Goal: Task Accomplishment & Management: Complete application form

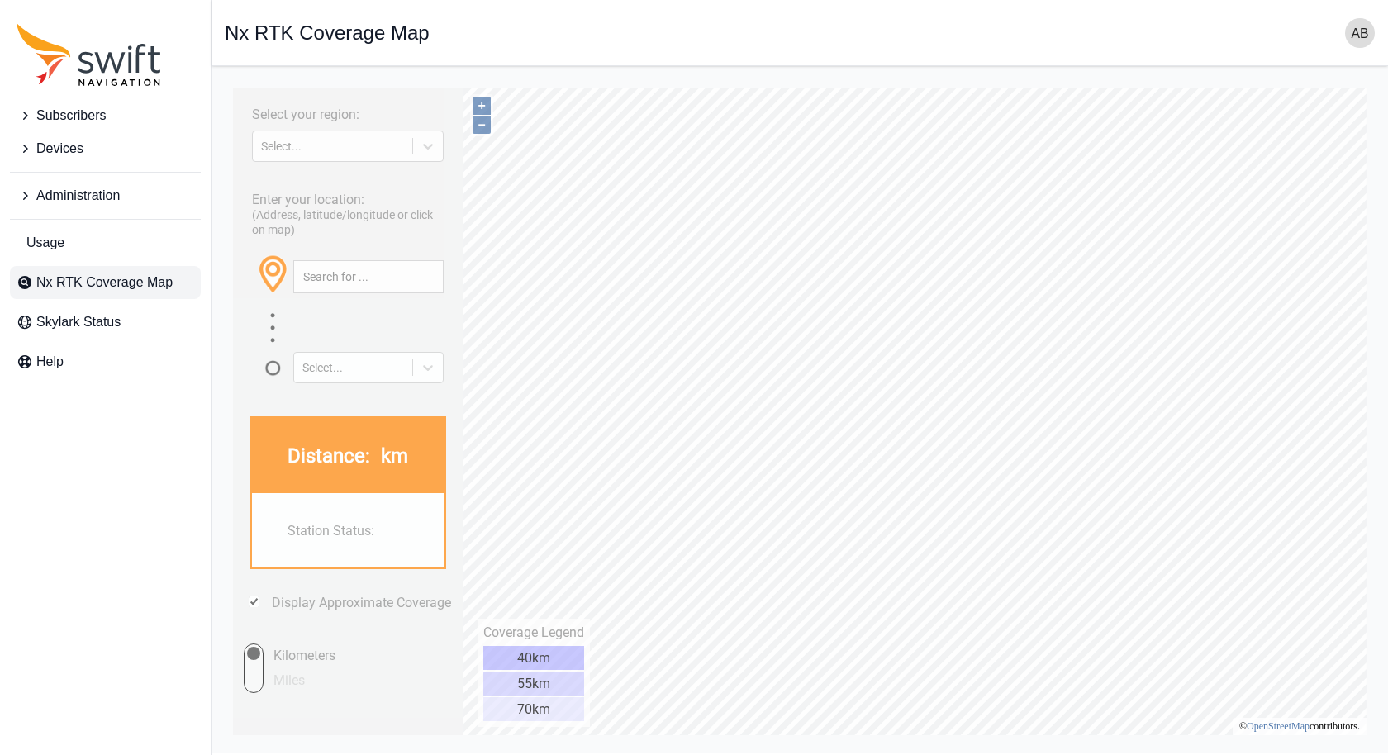
click at [26, 119] on icon "Sidenav" at bounding box center [25, 115] width 17 height 17
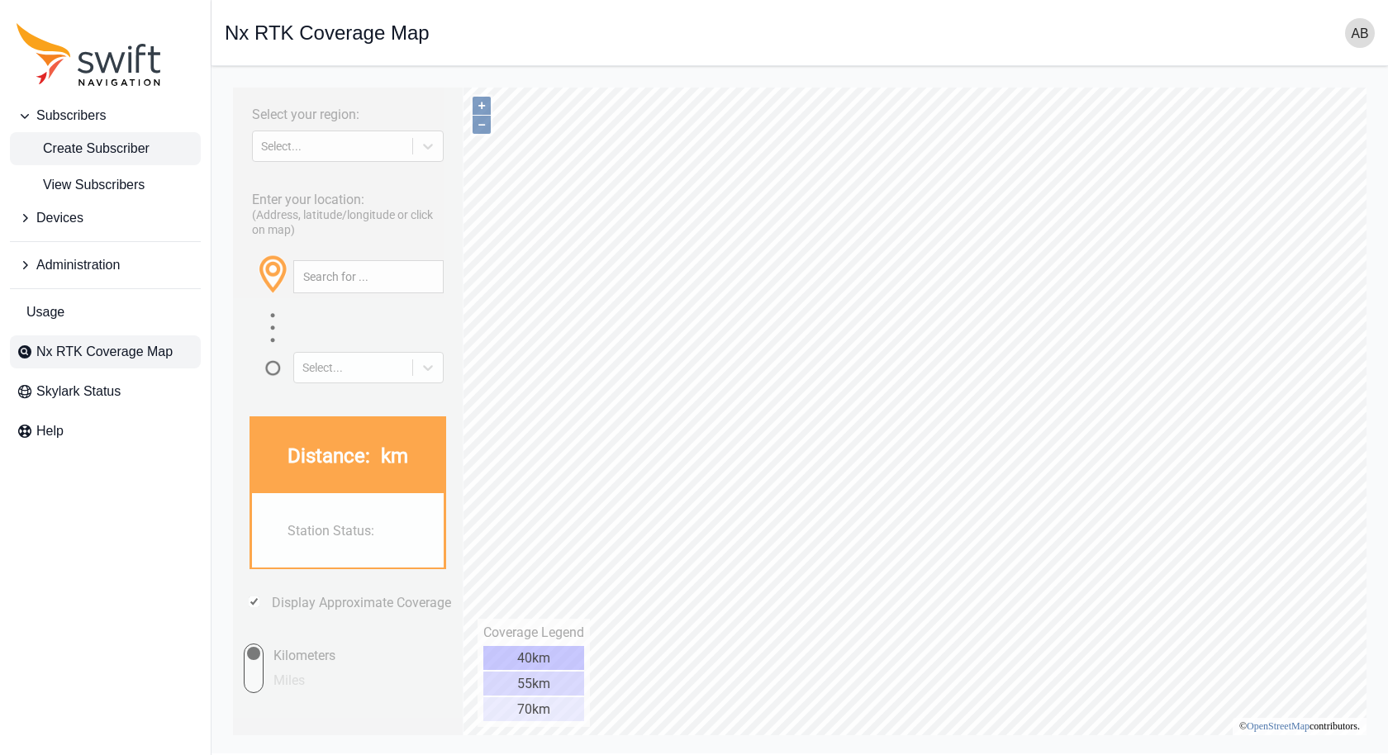
click at [102, 143] on span "Create Subscriber" at bounding box center [83, 149] width 133 height 20
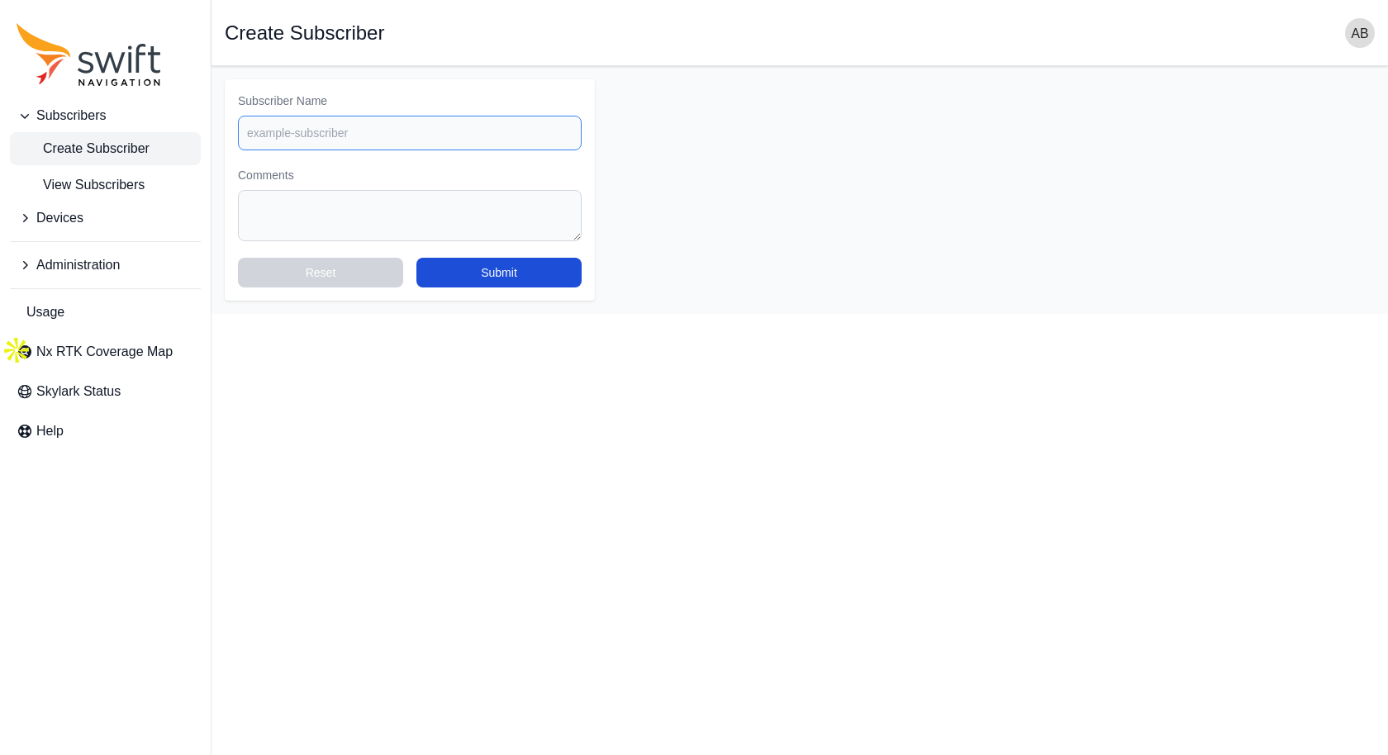
click at [437, 127] on input "Subscriber Name" at bounding box center [410, 133] width 344 height 35
type input "[PERSON_NAME]"
click at [524, 265] on button "Submit" at bounding box center [499, 273] width 165 height 30
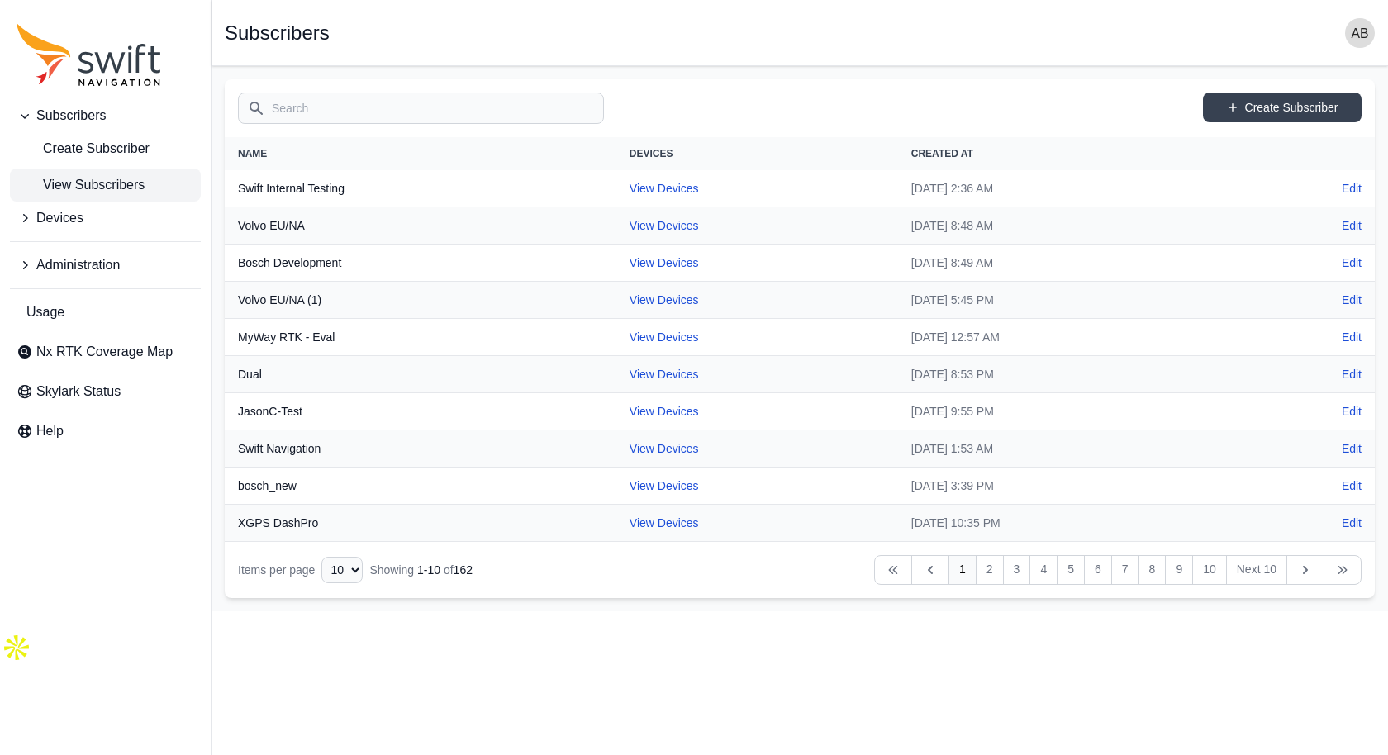
click at [298, 186] on th "Swift Internal Testing" at bounding box center [421, 188] width 392 height 37
click at [297, 188] on th "Swift Internal Testing" at bounding box center [421, 188] width 392 height 37
click at [630, 190] on link "View Devices" at bounding box center [664, 188] width 69 height 13
select select "cff9f67e-510b-4c0e-aff8-939dc142d620"
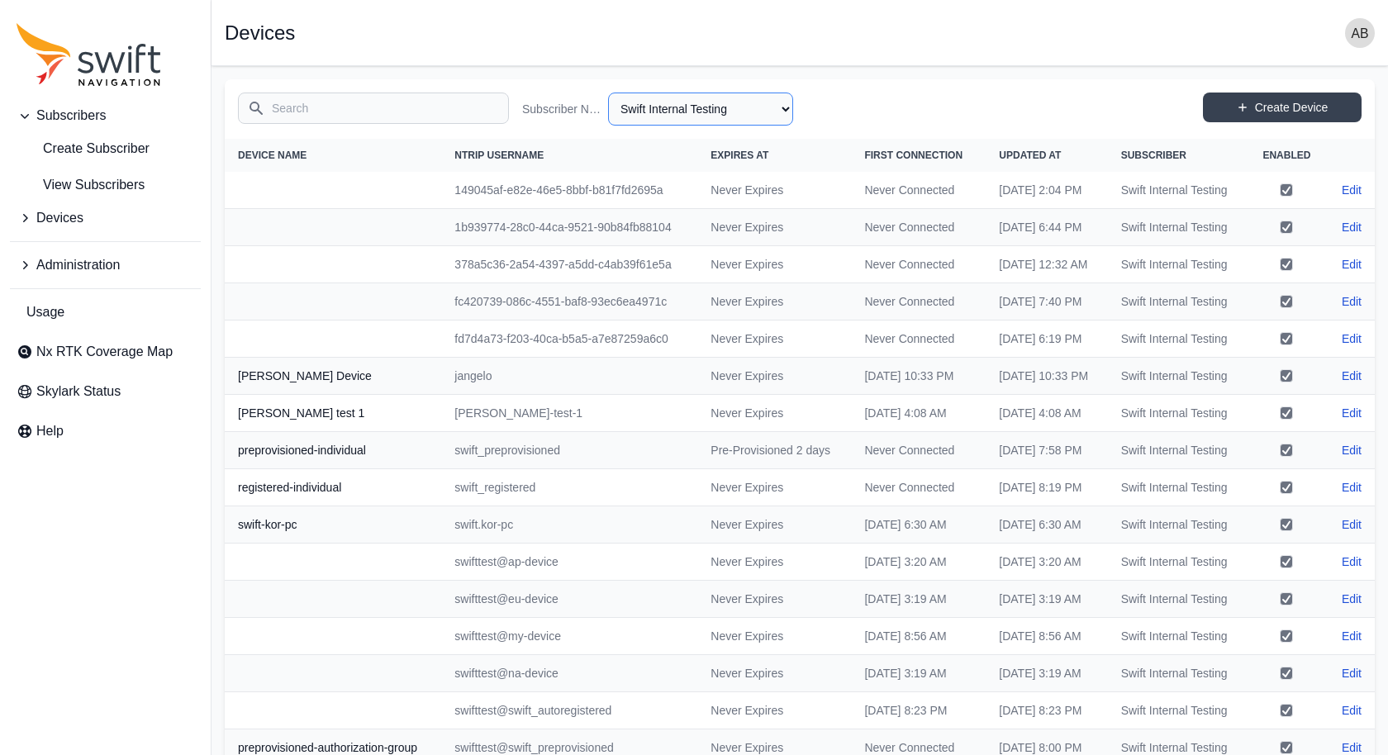
click at [706, 107] on select "All Subscribers <Partner Name> - Customer 1 <Partner Name> - Customer 2 <Partne…" at bounding box center [700, 109] width 185 height 33
click at [608, 93] on select "All Subscribers <Partner Name> - Customer 1 <Partner Name> - Customer 2 <Partne…" at bounding box center [700, 109] width 185 height 33
click at [119, 191] on span "View Subscribers" at bounding box center [81, 185] width 128 height 20
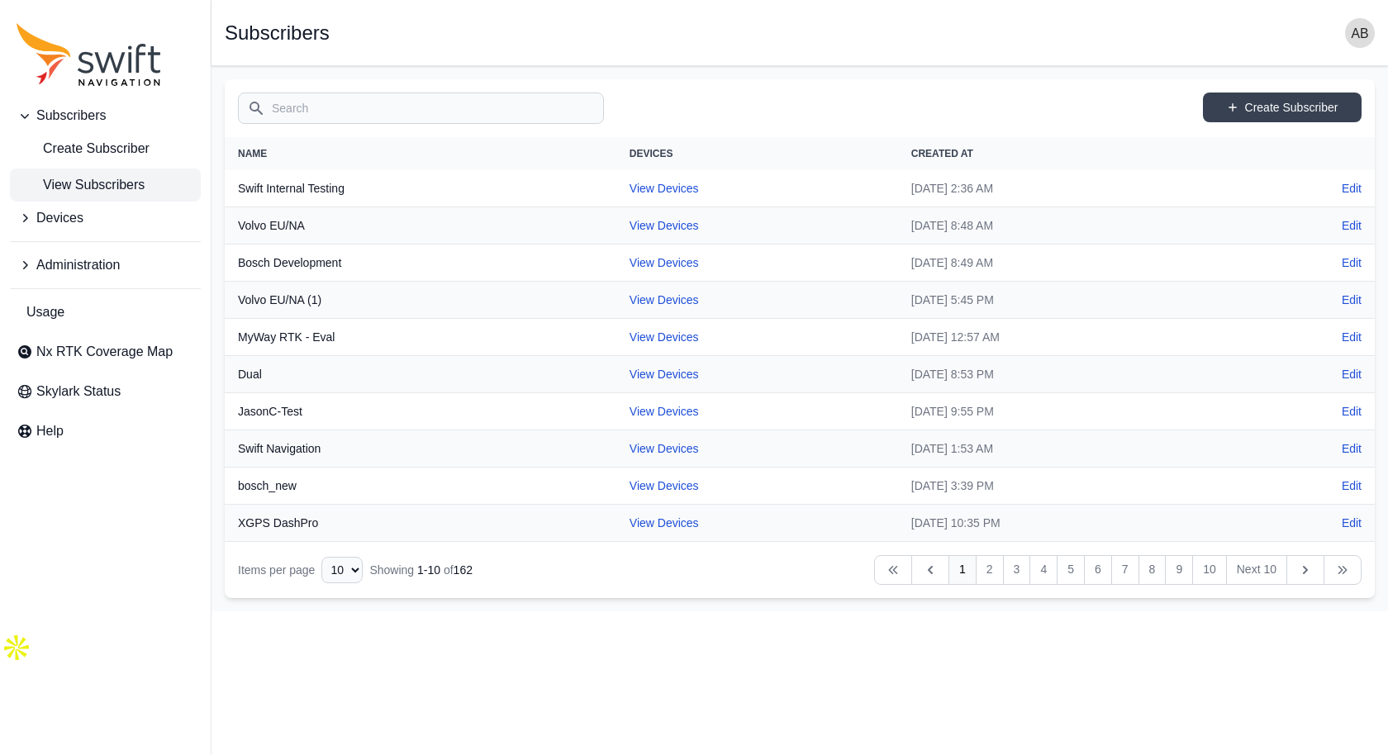
click at [345, 102] on input "Search" at bounding box center [421, 108] width 366 height 31
type input "[PERSON_NAME]"
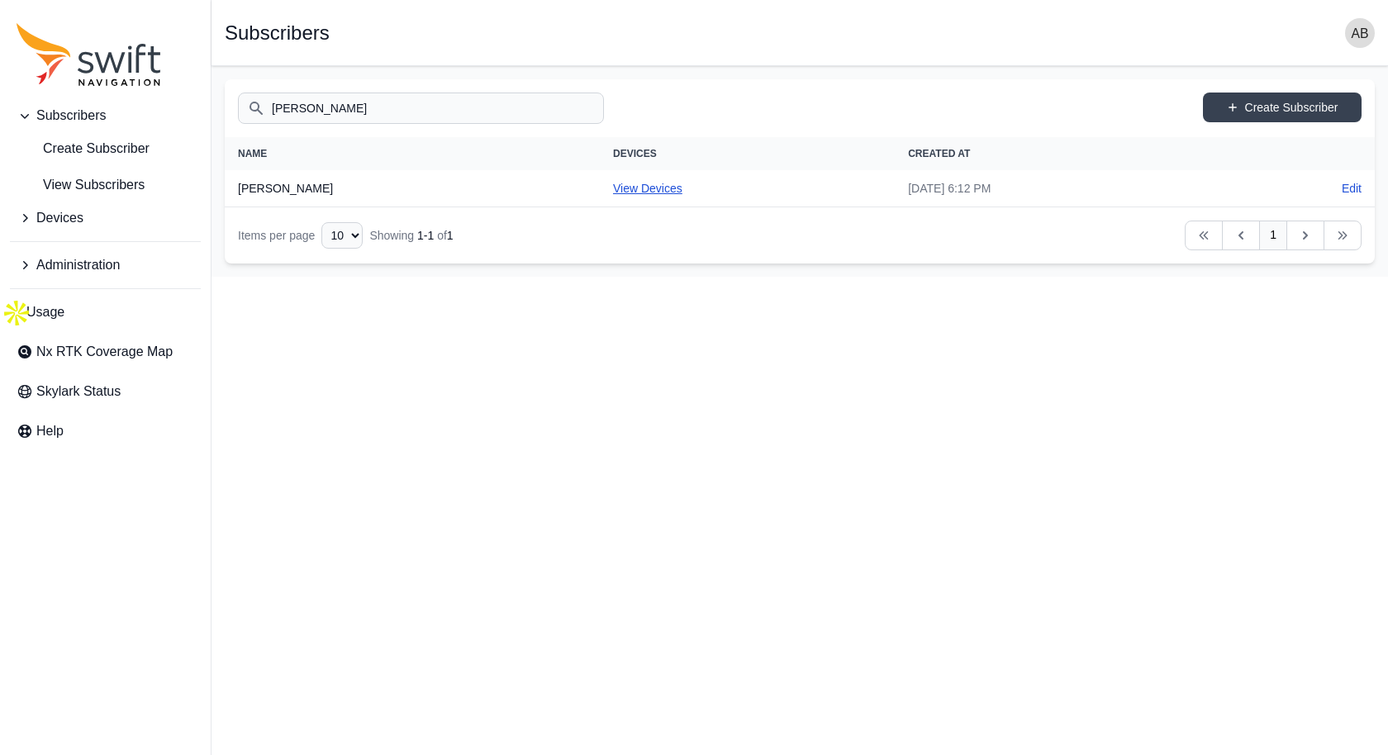
click at [613, 182] on link "View Devices" at bounding box center [647, 188] width 69 height 13
select select "da626a7d-0ace-46be-a9b7-da1d6d5a7551"
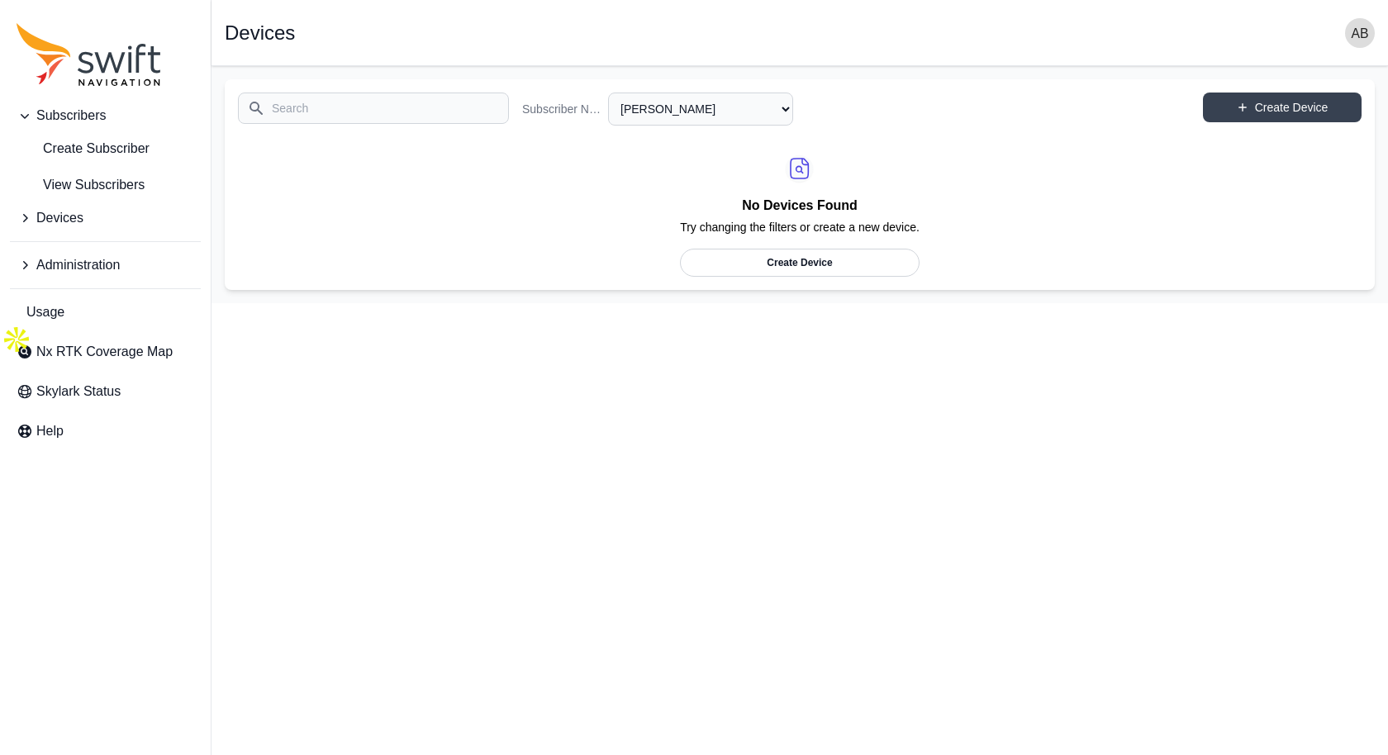
click at [840, 260] on link "Create Device" at bounding box center [800, 263] width 240 height 28
select select "da626a7d-0ace-46be-a9b7-da1d6d5a7551"
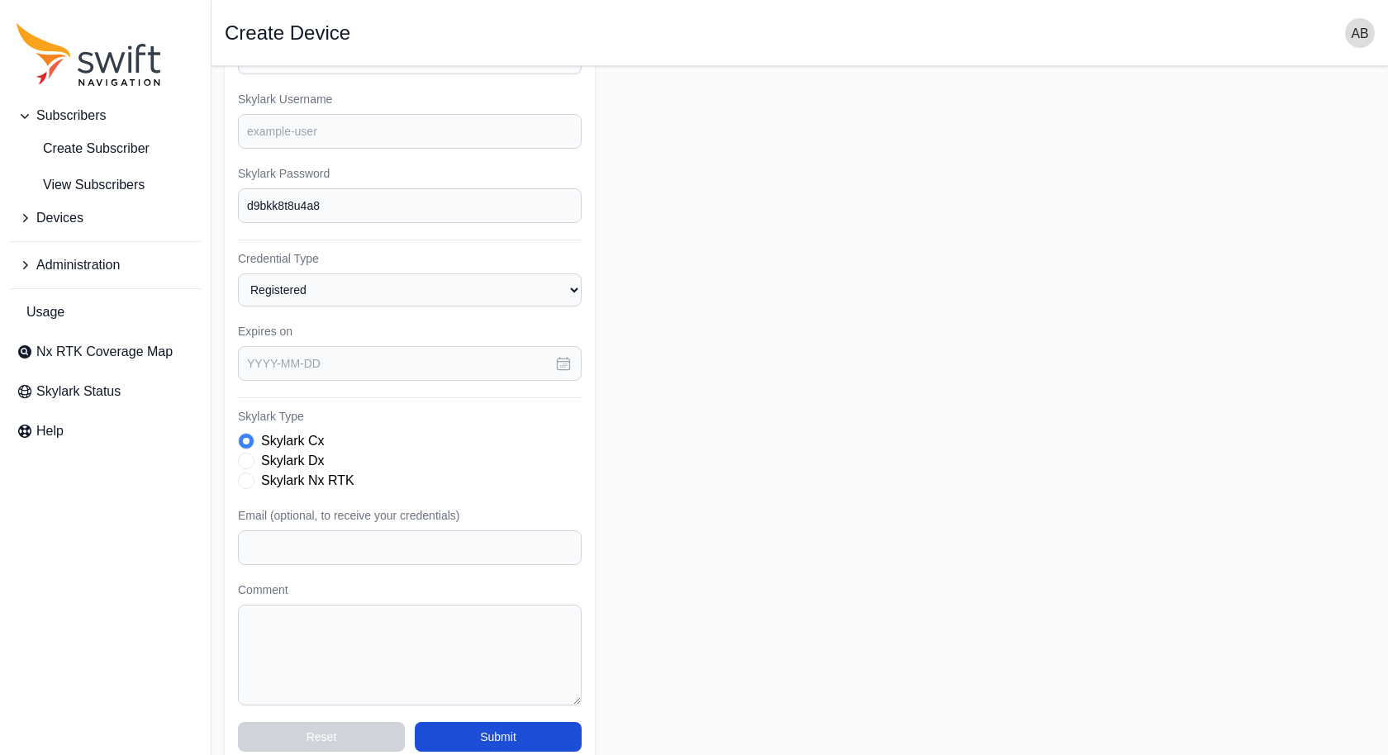
scroll to position [163, 0]
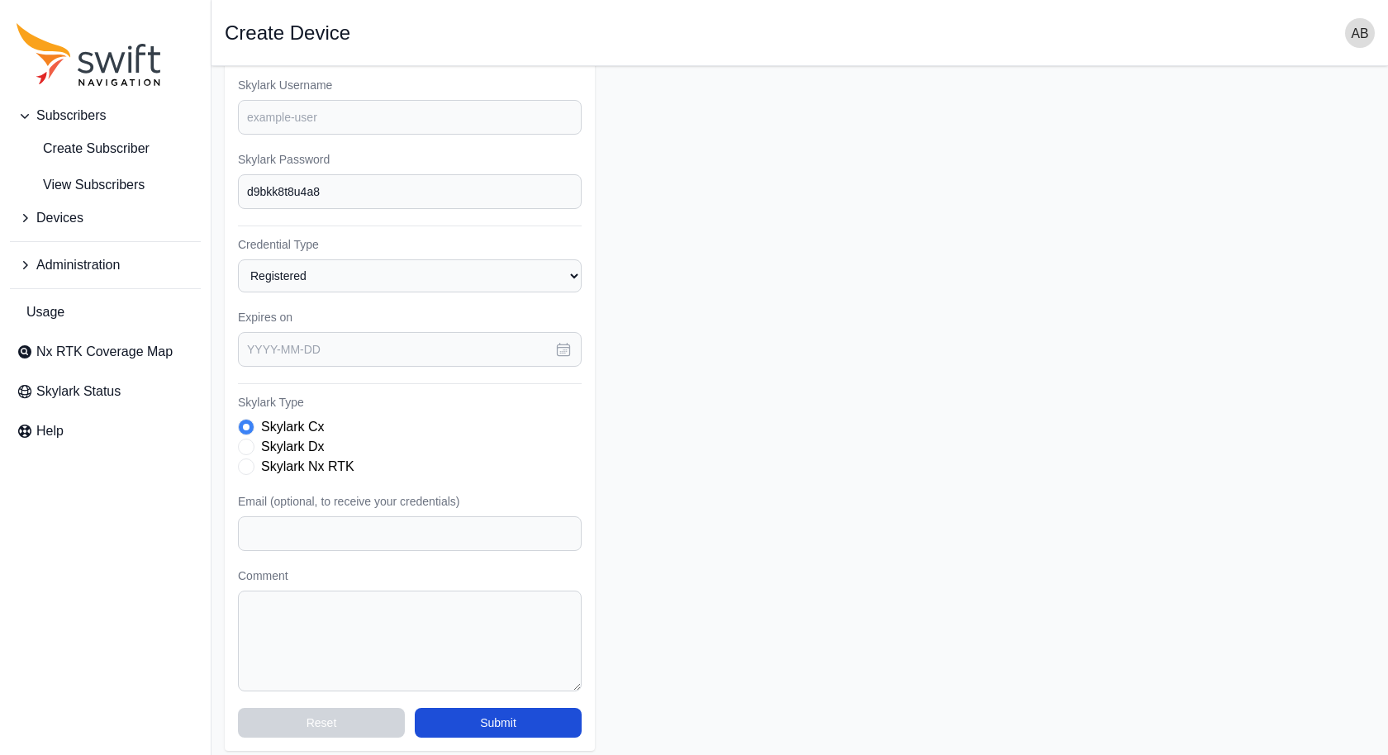
select select "da626a7d-0ace-46be-a9b7-da1d6d5a7551"
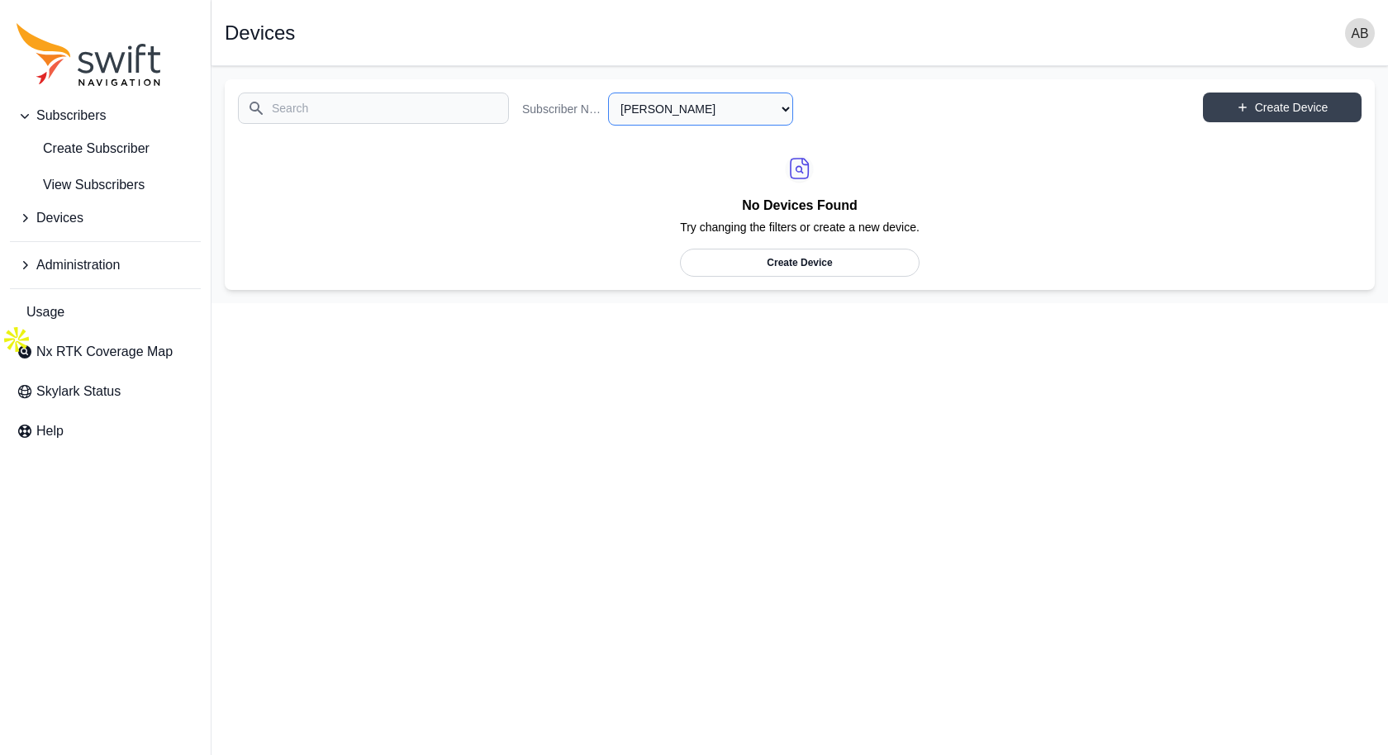
click at [759, 107] on select "All Subscribers <Partner Name> - Customer 1 <Partner Name> - Customer 2 <Partne…" at bounding box center [700, 109] width 185 height 33
click at [608, 93] on select "All Subscribers <Partner Name> - Customer 1 <Partner Name> - Customer 2 <Partne…" at bounding box center [700, 109] width 185 height 33
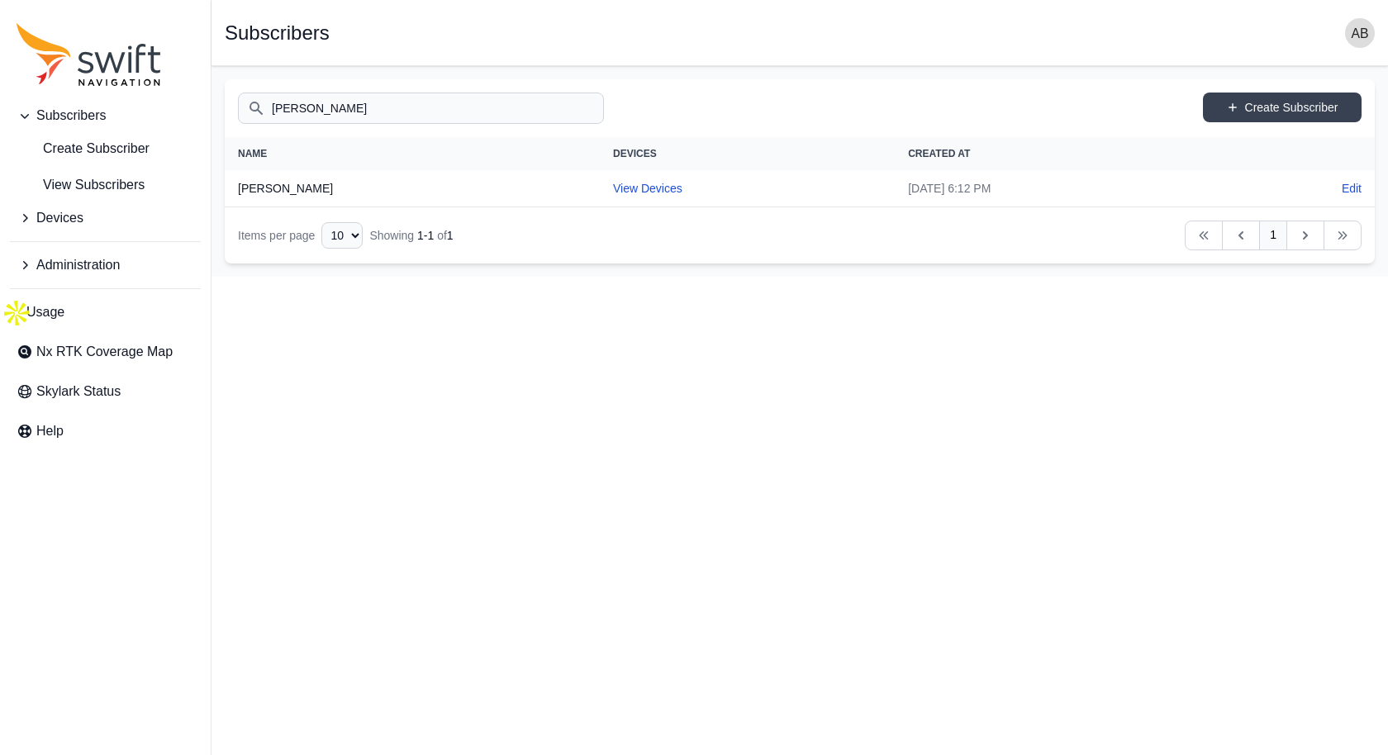
click at [1364, 183] on td "Edit" at bounding box center [1303, 188] width 143 height 36
click at [1355, 187] on link "Edit" at bounding box center [1352, 188] width 20 height 17
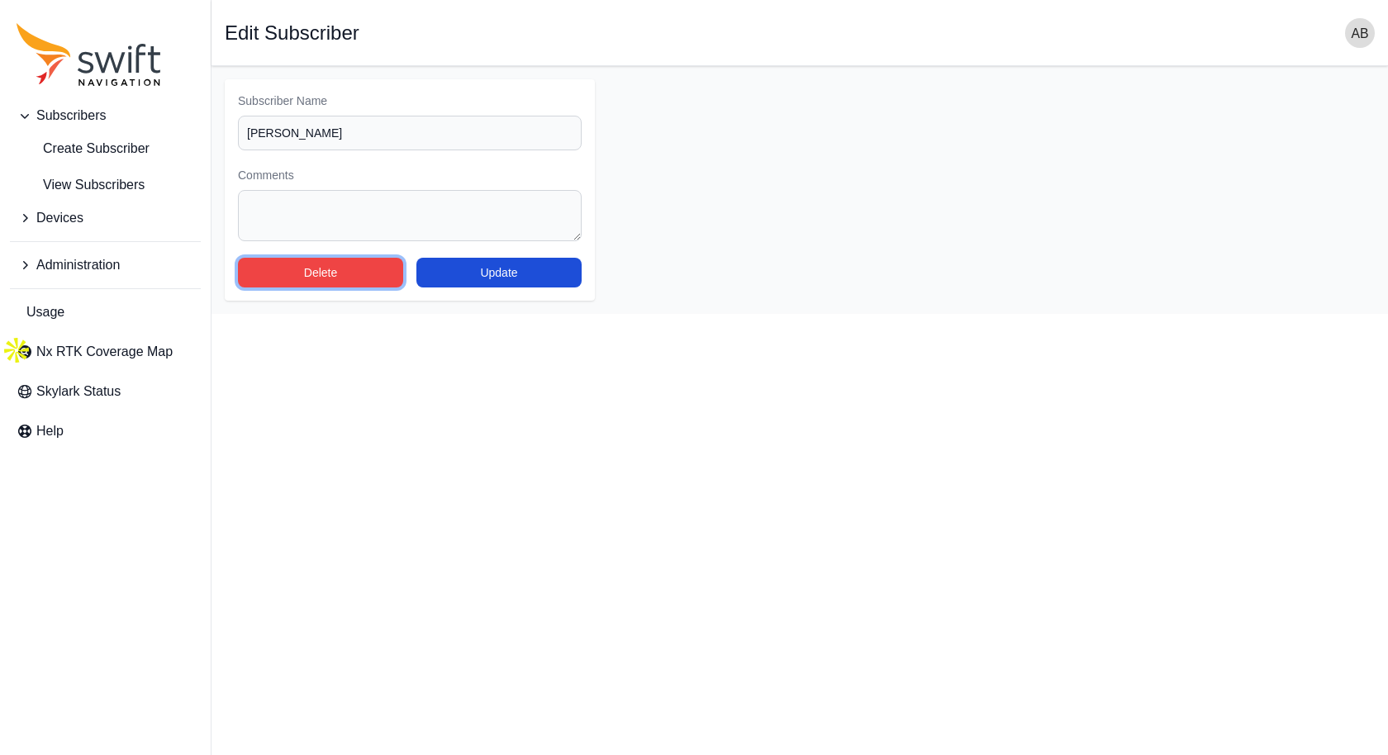
click at [350, 269] on button "Delete" at bounding box center [320, 273] width 165 height 30
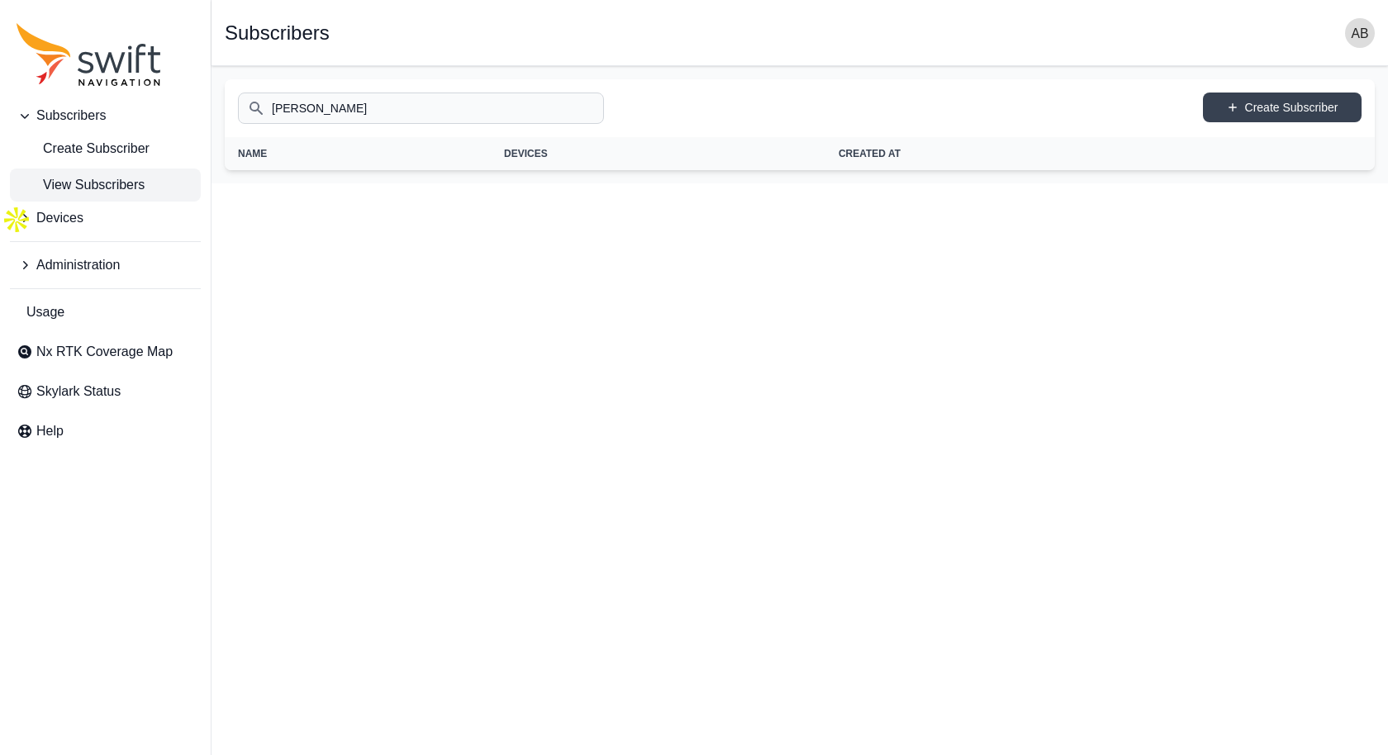
click at [100, 188] on span "View Subscribers" at bounding box center [81, 185] width 128 height 20
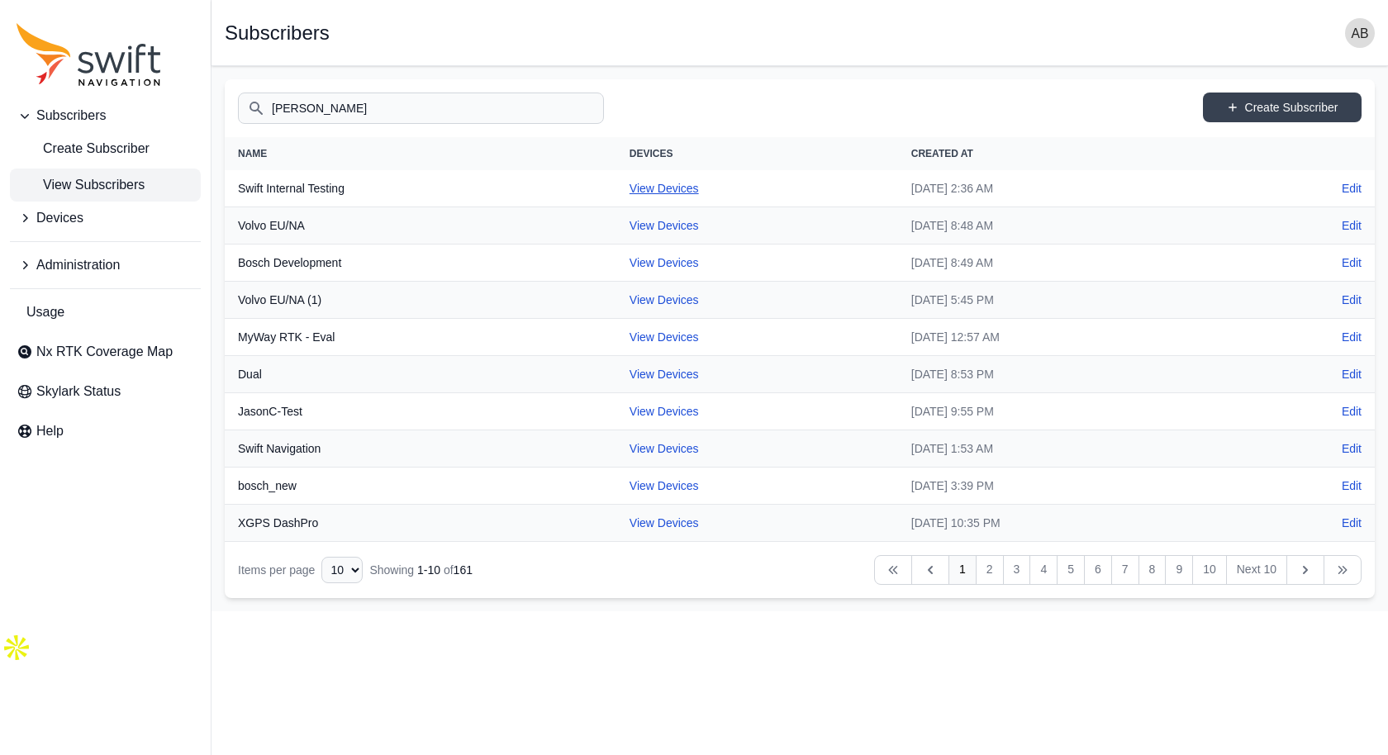
click at [630, 186] on link "View Devices" at bounding box center [664, 188] width 69 height 13
select select "cff9f67e-510b-4c0e-aff8-939dc142d620"
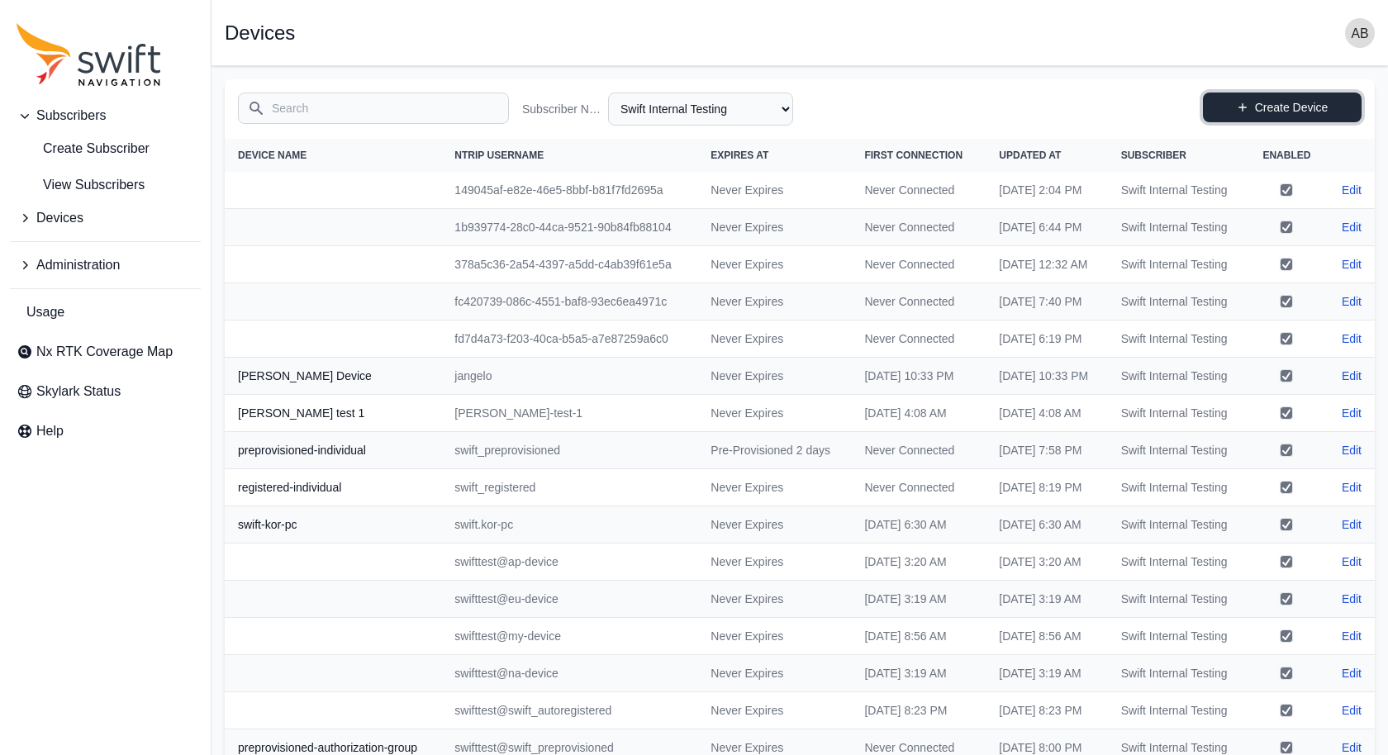
click at [1250, 107] on link "Create Device" at bounding box center [1282, 108] width 159 height 30
select select "cff9f67e-510b-4c0e-aff8-939dc142d620"
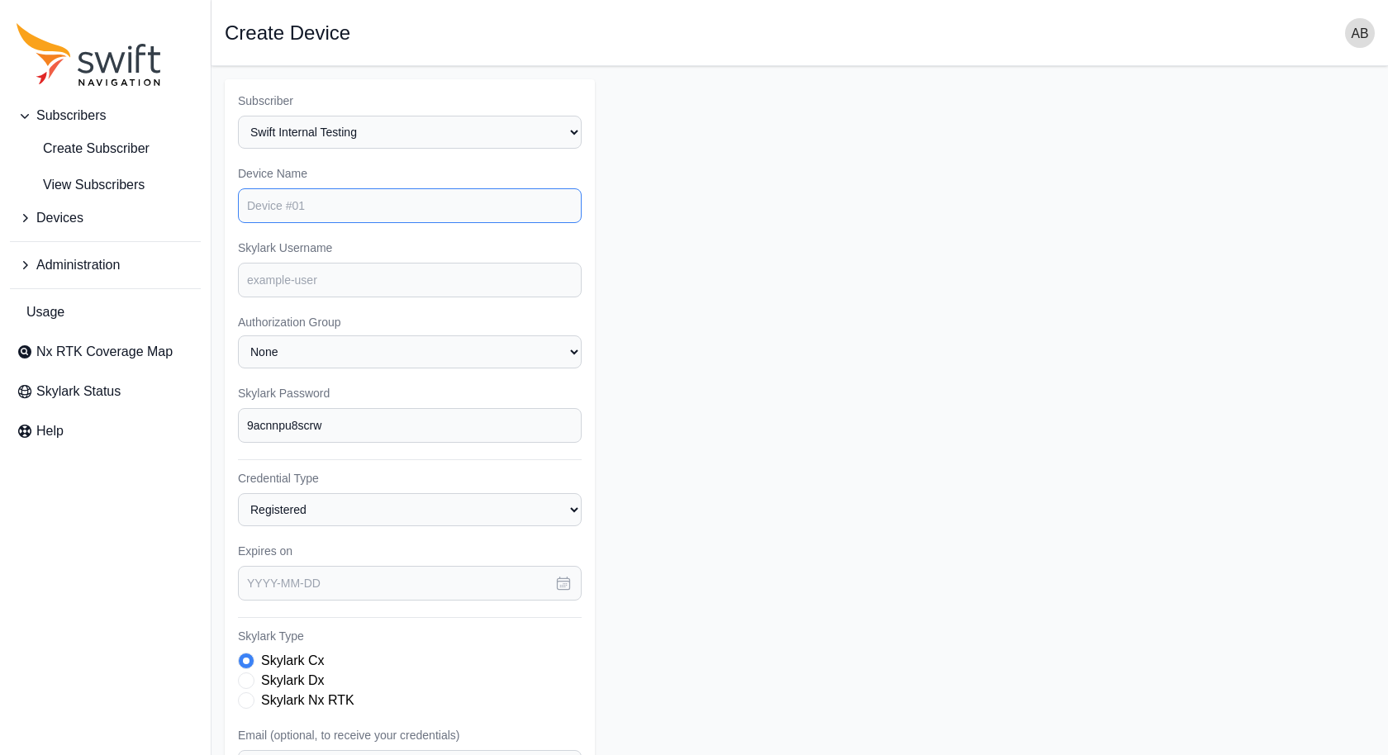
click at [318, 199] on input "Device Name" at bounding box center [410, 205] width 344 height 35
type input "[PERSON_NAME]"
click at [344, 278] on input "Skylark Username" at bounding box center [410, 280] width 344 height 35
type input "[PERSON_NAME]"
click at [360, 350] on select "None" at bounding box center [410, 352] width 344 height 33
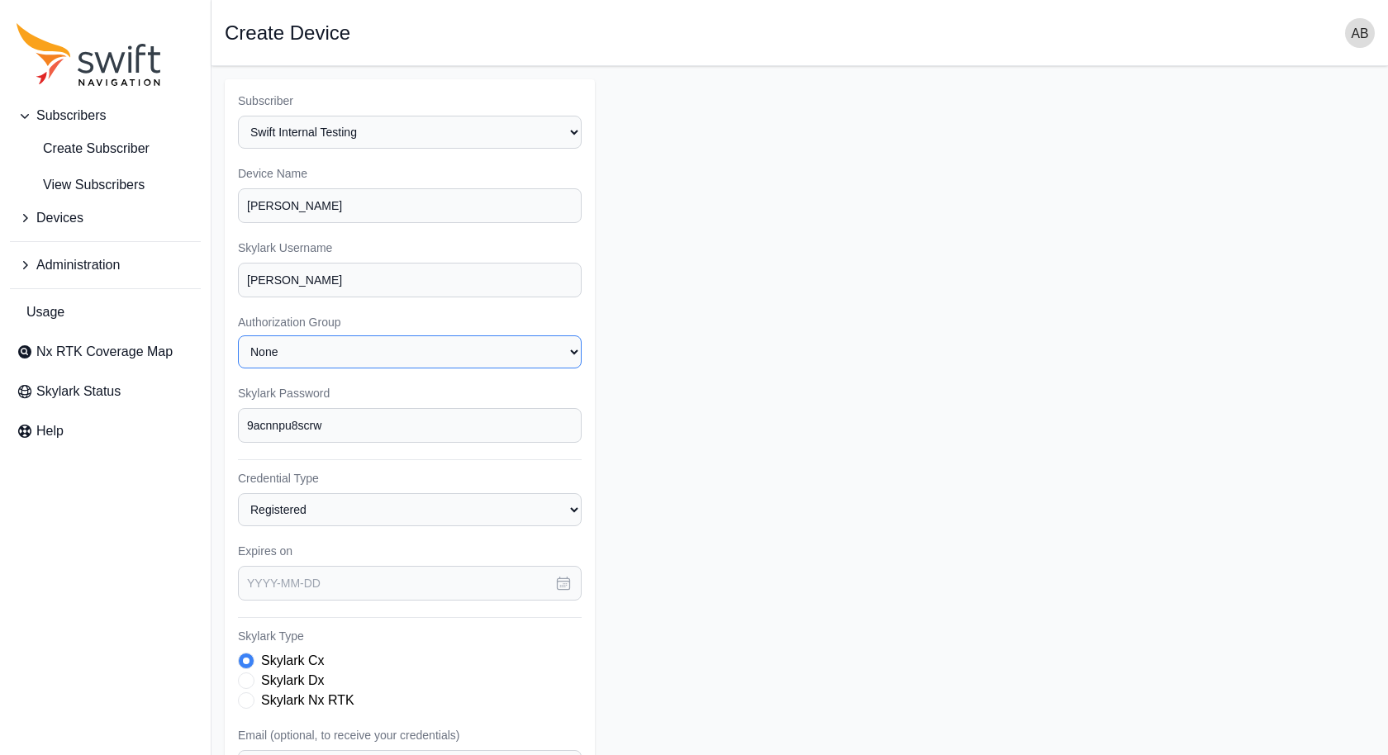
click at [238, 336] on select "None" at bounding box center [410, 352] width 344 height 33
drag, startPoint x: 372, startPoint y: 427, endPoint x: 178, endPoint y: 405, distance: 195.5
click at [178, 405] on div "Subscribers Create Subscriber View Subscribers Devices Administration Usage Nx …" at bounding box center [694, 532] width 1388 height 932
type input "iUDaxvwG3r"
click at [343, 499] on select "Registered Preprovisioned" at bounding box center [410, 509] width 344 height 33
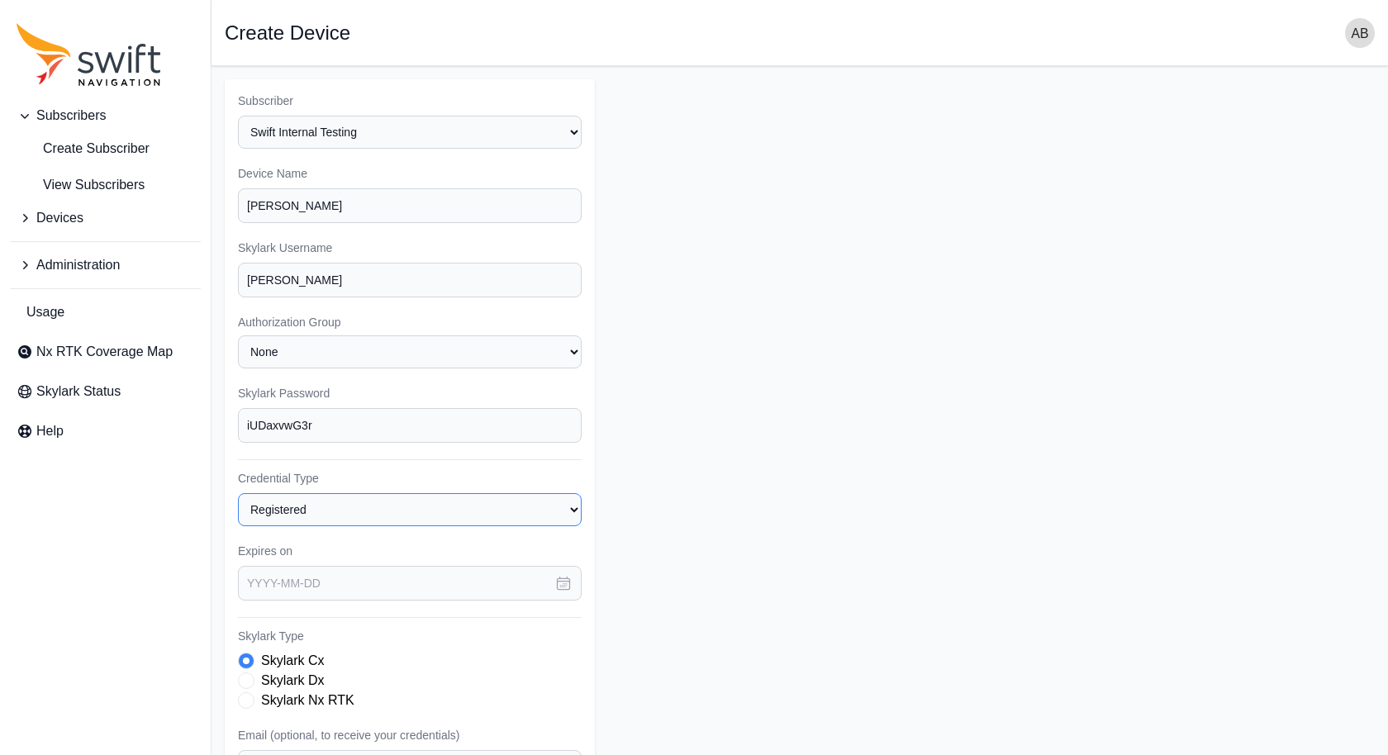
click at [238, 493] on select "Registered Preprovisioned" at bounding box center [410, 509] width 344 height 33
click at [568, 577] on icon "button" at bounding box center [563, 583] width 17 height 17
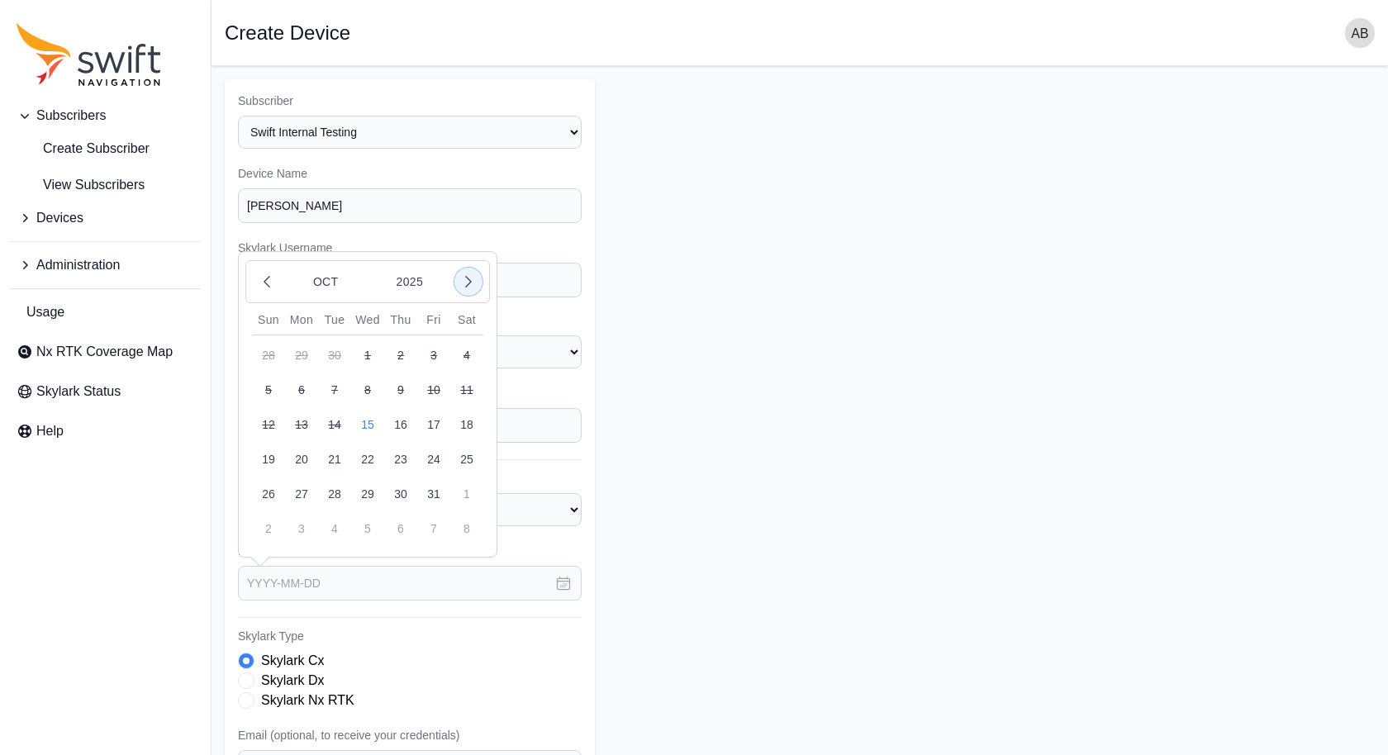
click at [469, 283] on icon "button" at bounding box center [468, 282] width 17 height 17
click at [414, 276] on button "2025" at bounding box center [409, 281] width 79 height 31
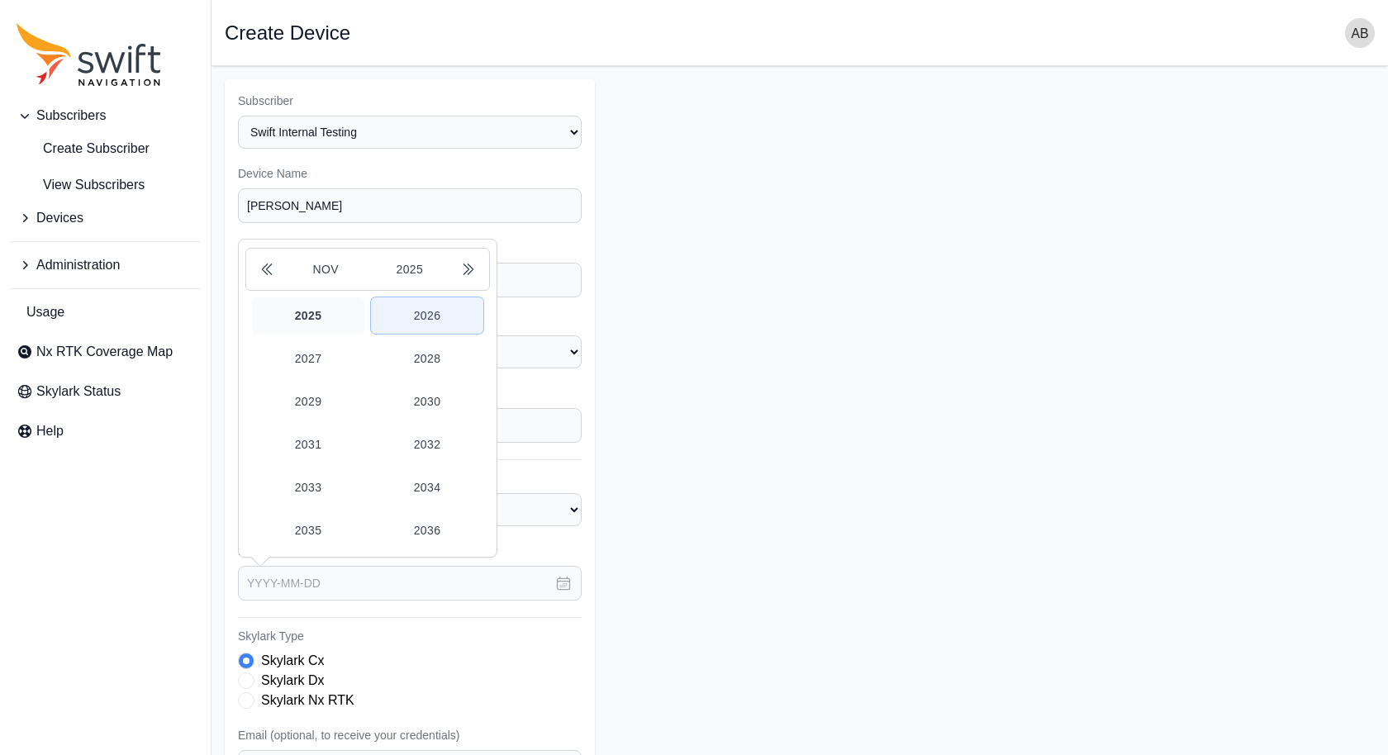
click at [418, 308] on button "2026" at bounding box center [427, 316] width 112 height 36
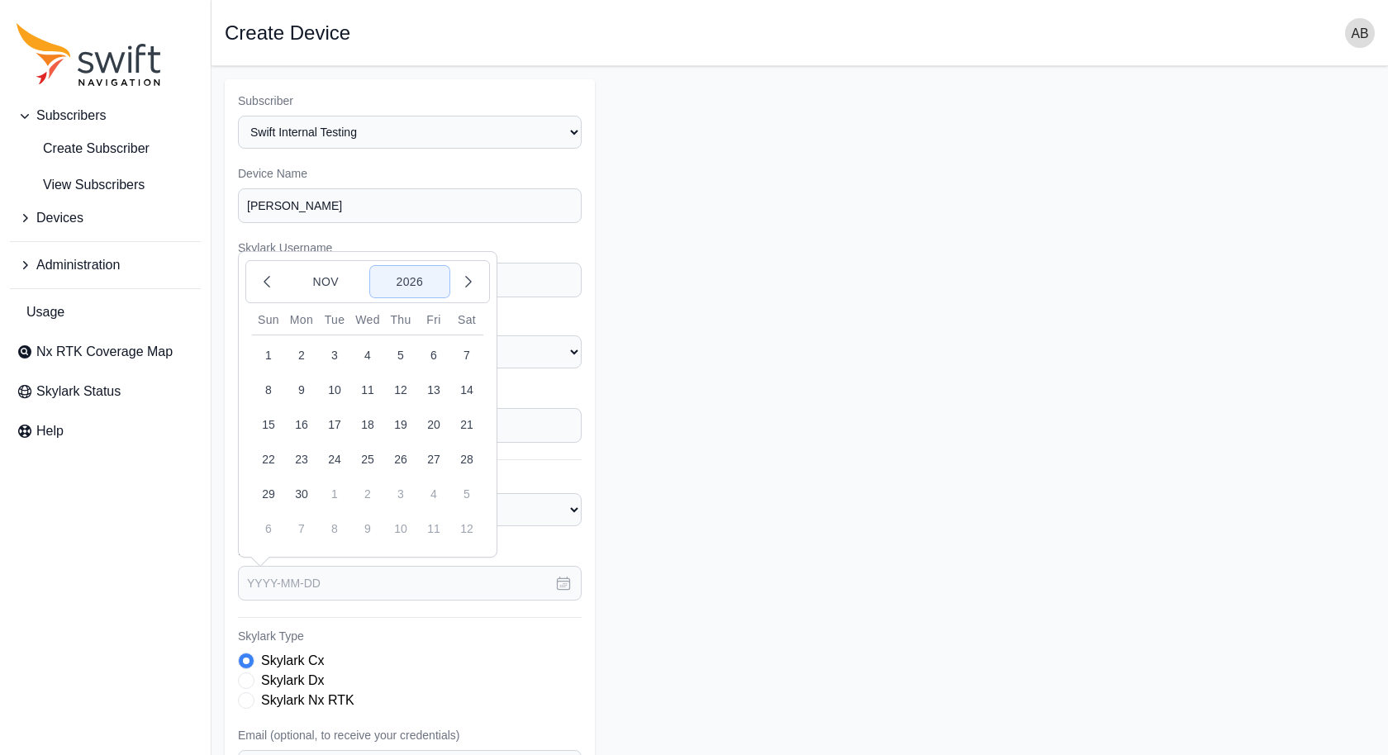
click at [413, 277] on button "2026" at bounding box center [409, 281] width 79 height 31
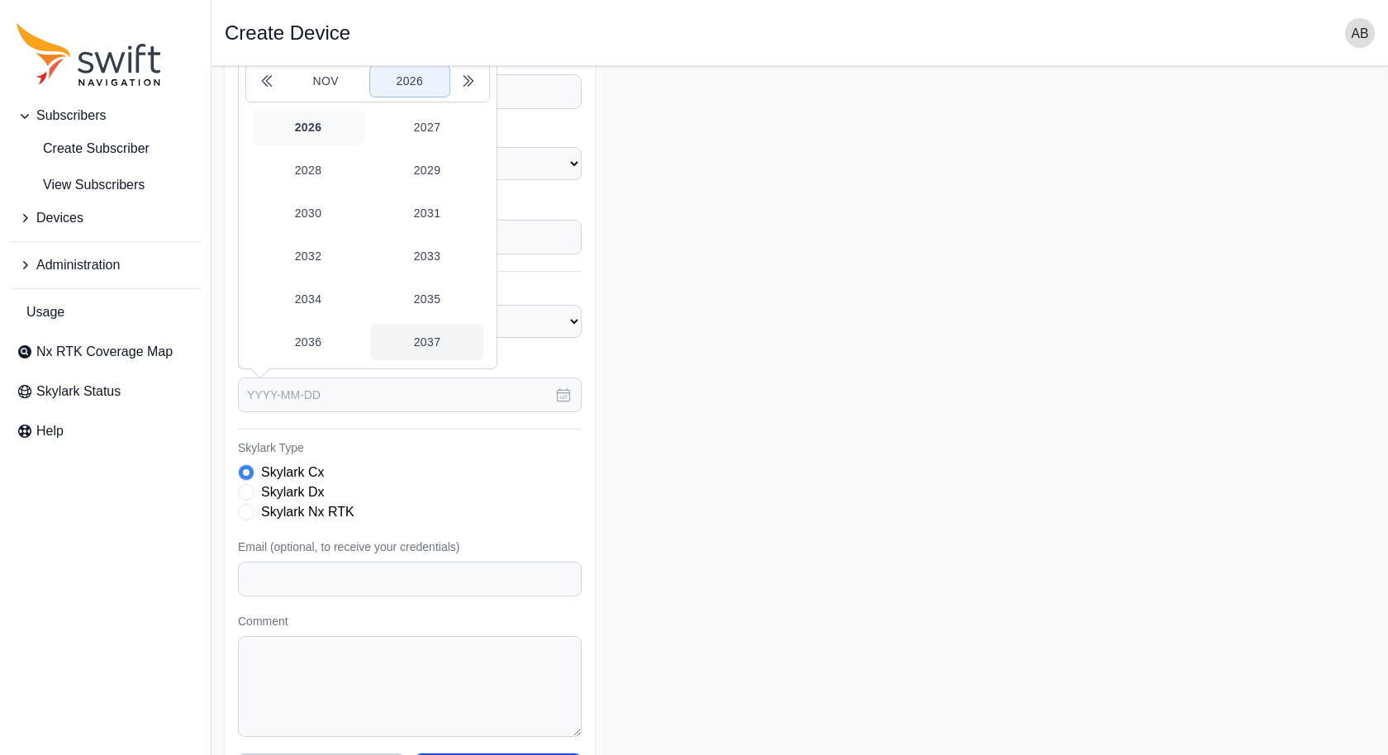
scroll to position [190, 0]
click at [428, 325] on button "2037" at bounding box center [427, 340] width 112 height 36
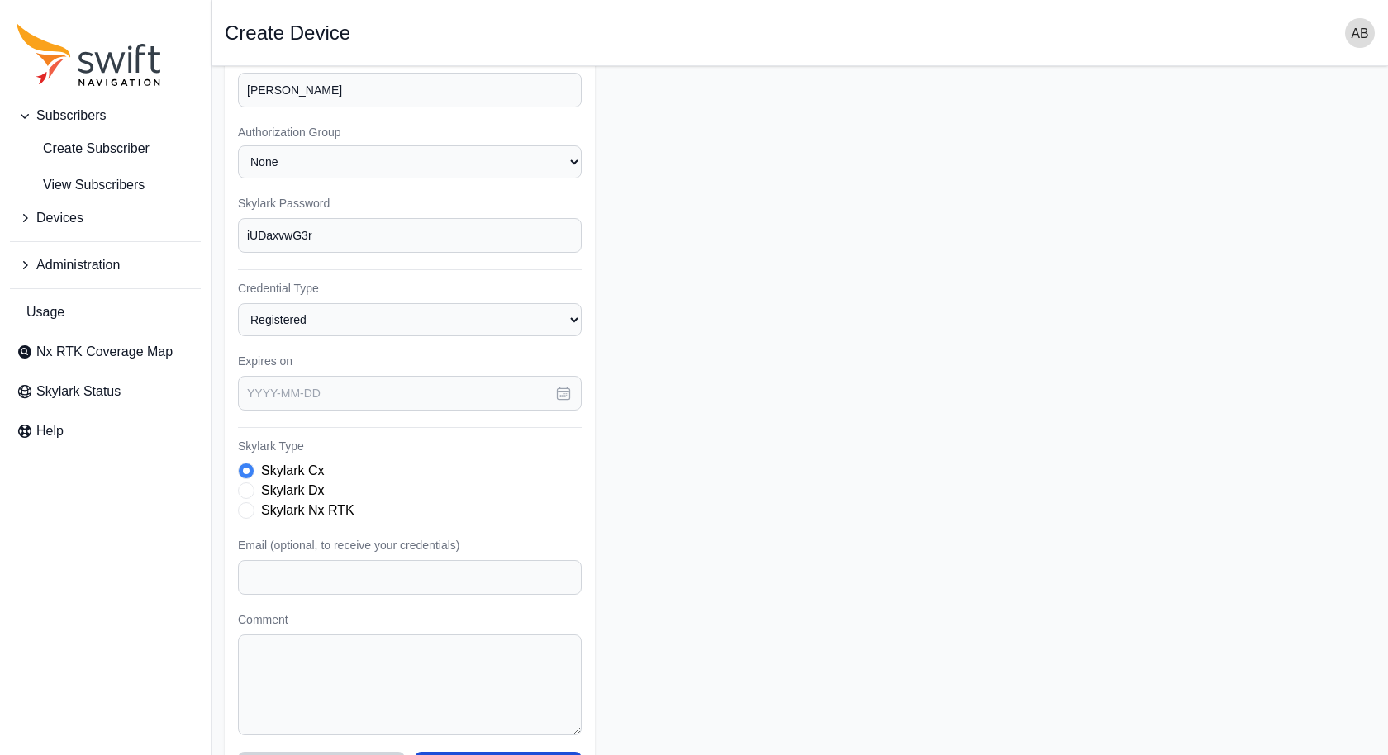
click at [250, 506] on span "Skylark Type" at bounding box center [246, 510] width 17 height 17
click at [556, 385] on icon "button" at bounding box center [563, 393] width 17 height 17
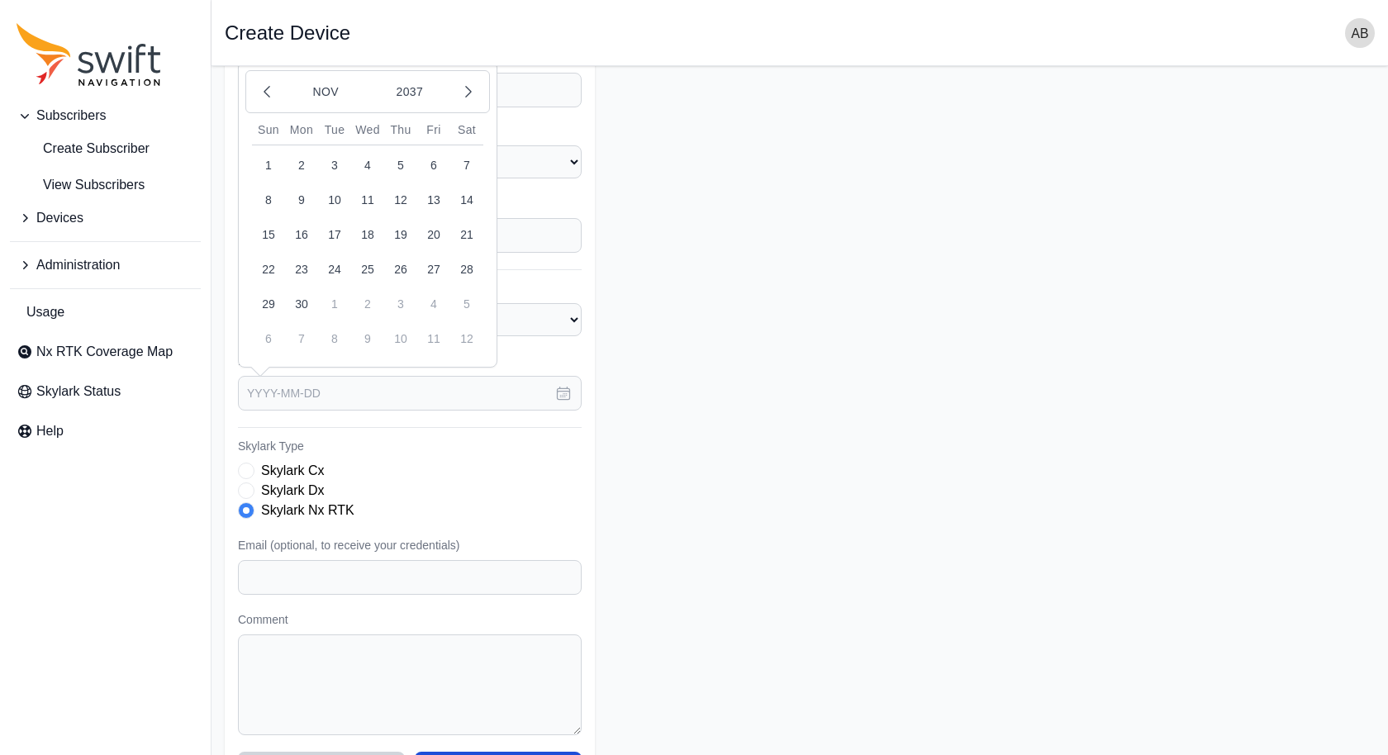
click at [299, 296] on button "30" at bounding box center [301, 304] width 33 height 33
type input "[DATE]"
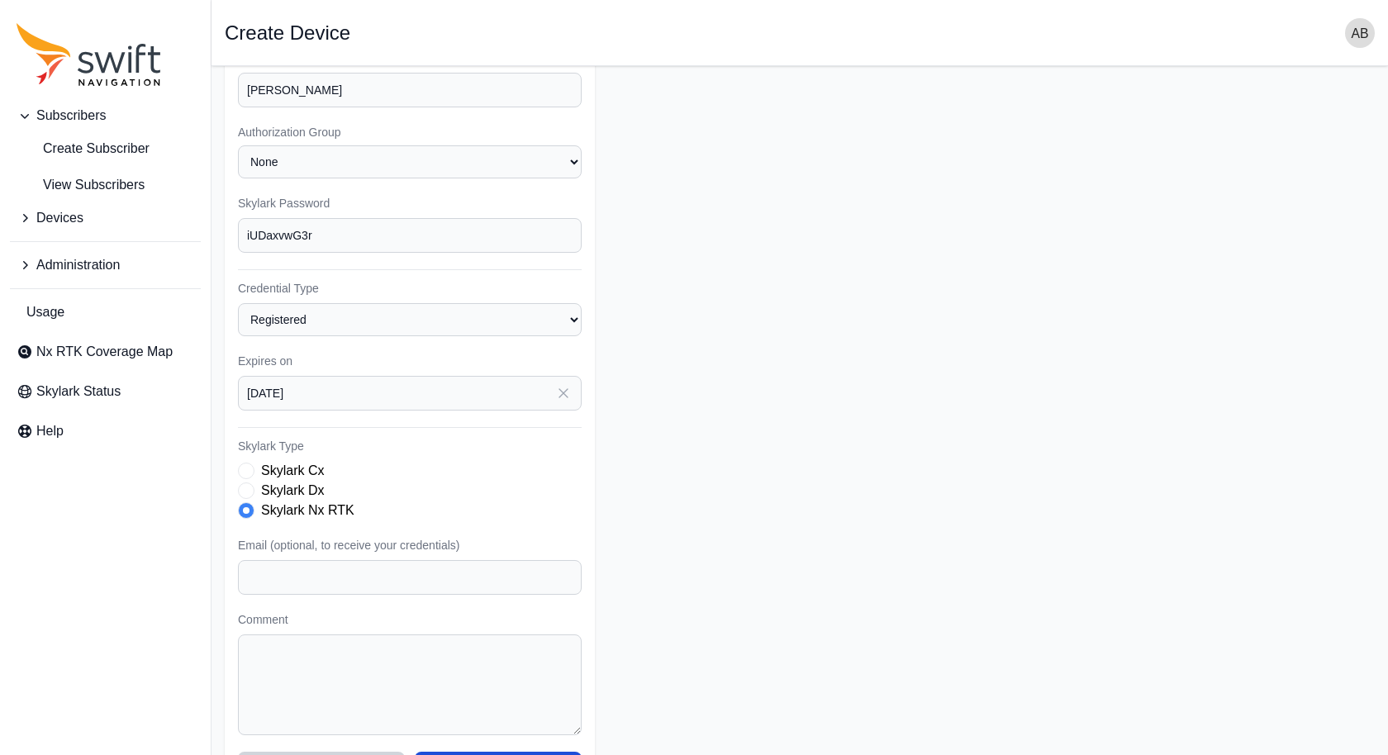
scroll to position [233, 0]
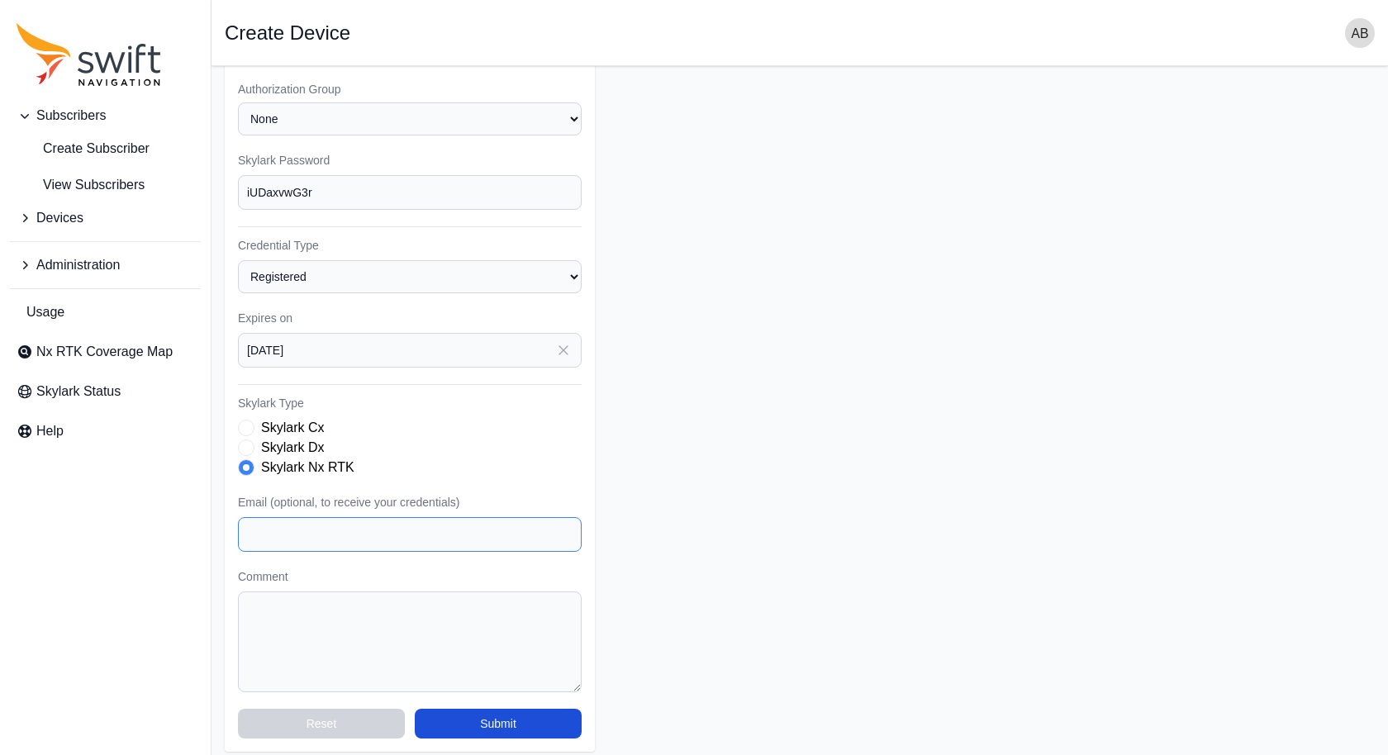
click at [443, 526] on input "Email (optional, to receive your credentials)" at bounding box center [410, 534] width 344 height 35
type input "[EMAIL_ADDRESS][DOMAIN_NAME]"
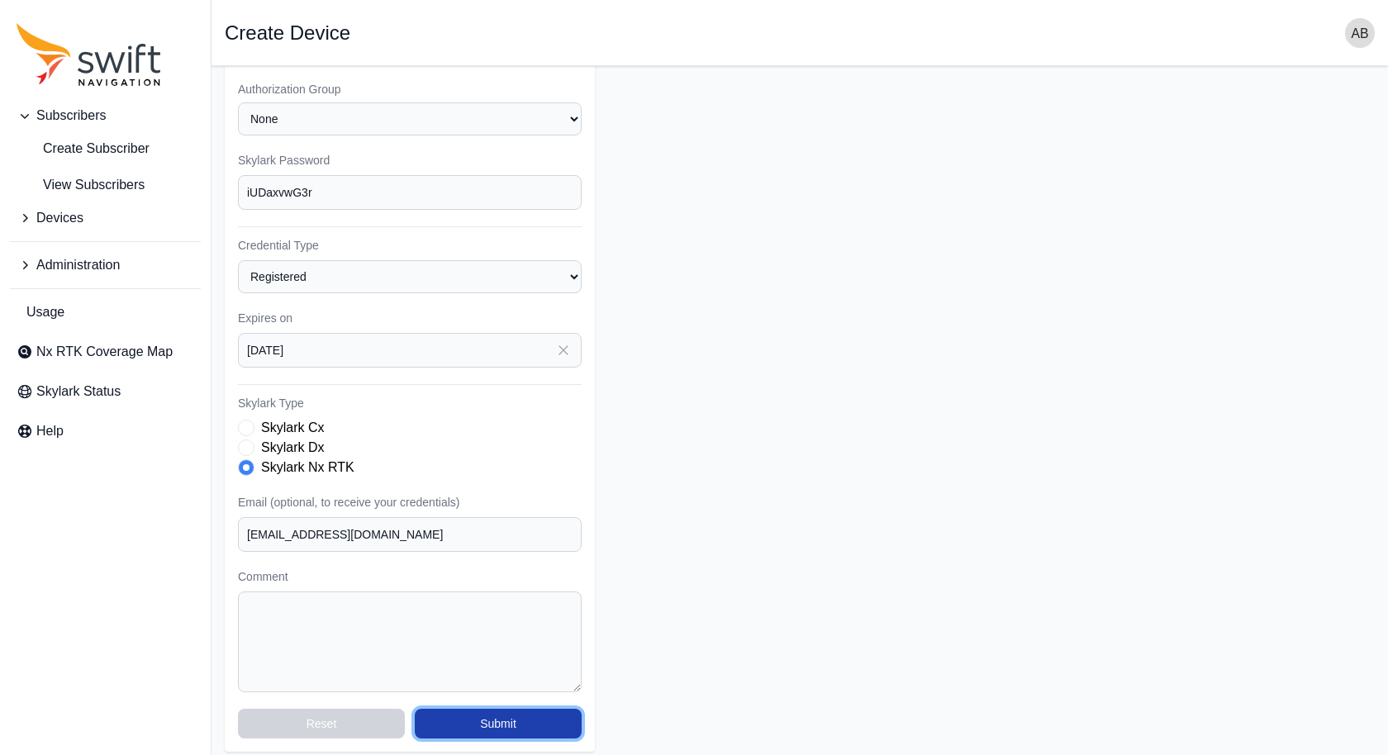
click at [521, 719] on button "Submit" at bounding box center [498, 724] width 167 height 30
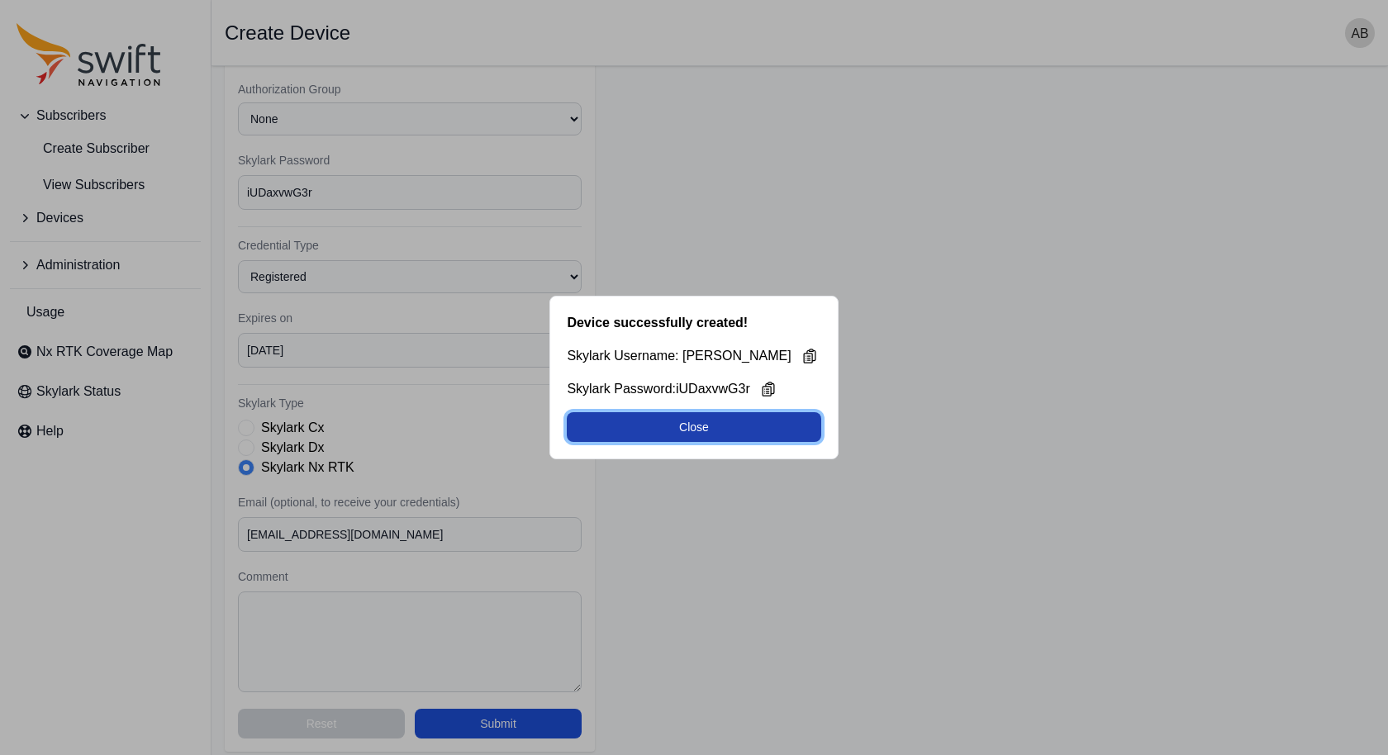
click at [716, 432] on button "Close" at bounding box center [694, 427] width 254 height 30
select select "cff9f67e-510b-4c0e-aff8-939dc142d620"
